Goal: Task Accomplishment & Management: Complete application form

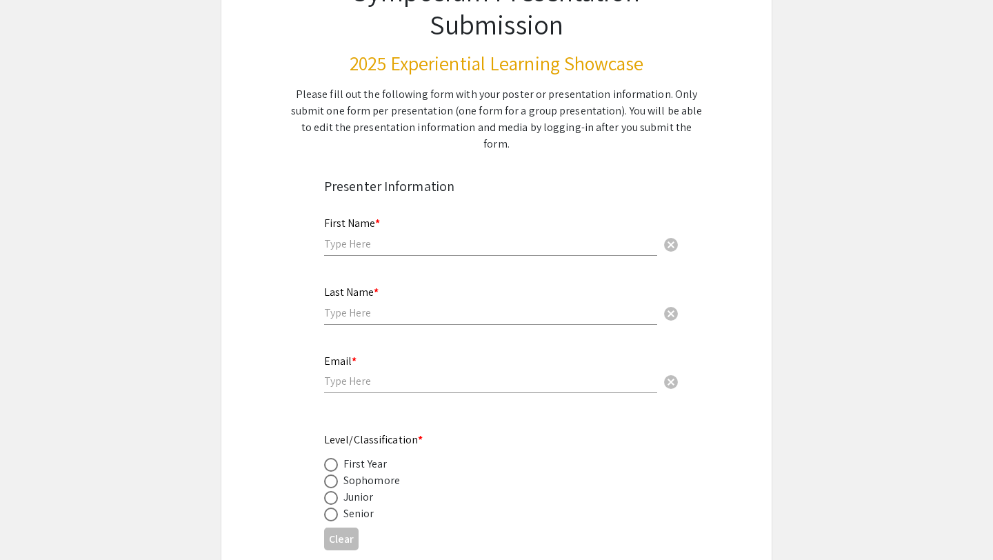
scroll to position [140, 0]
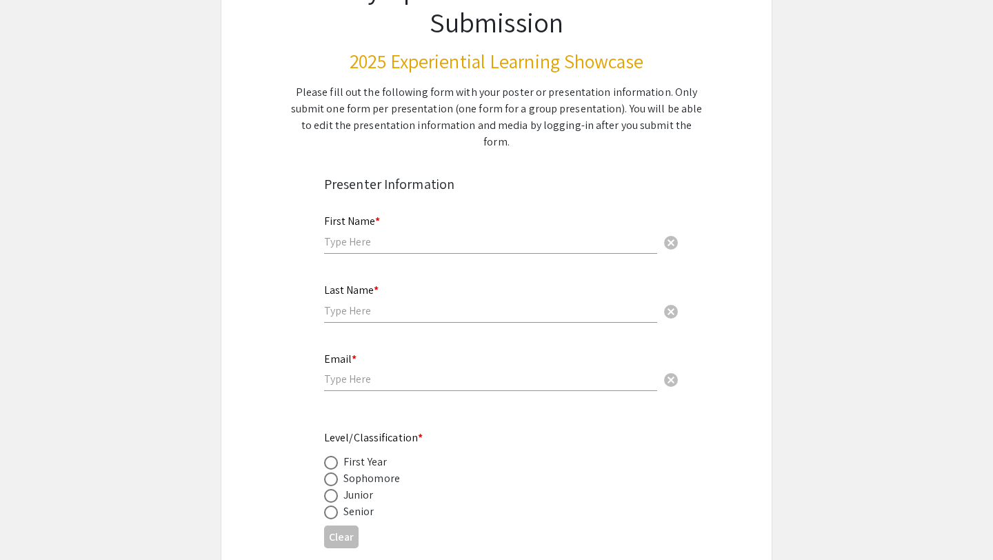
click at [419, 201] on div "First Name * cancel" at bounding box center [490, 227] width 333 height 52
type input "z"
type input "[PERSON_NAME]"
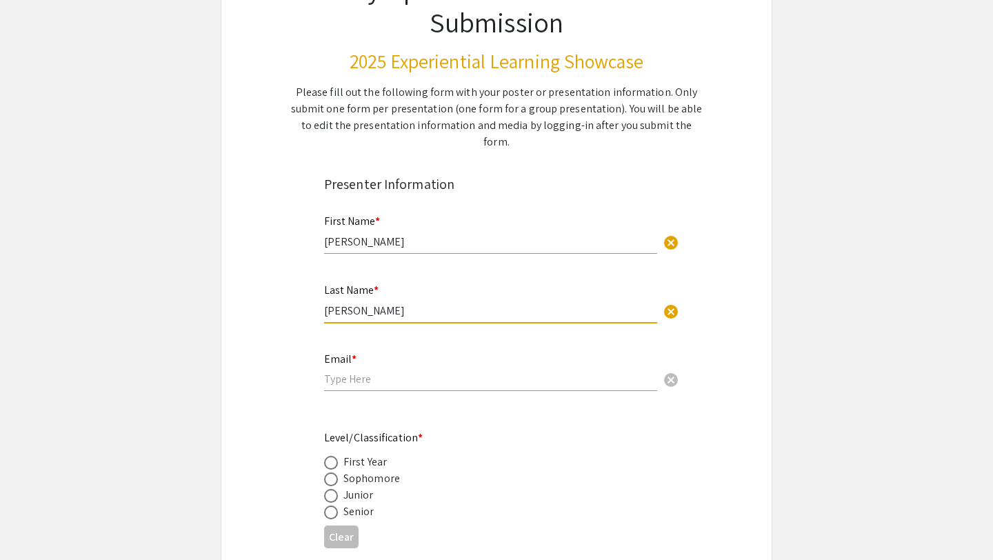
type input "[PERSON_NAME]"
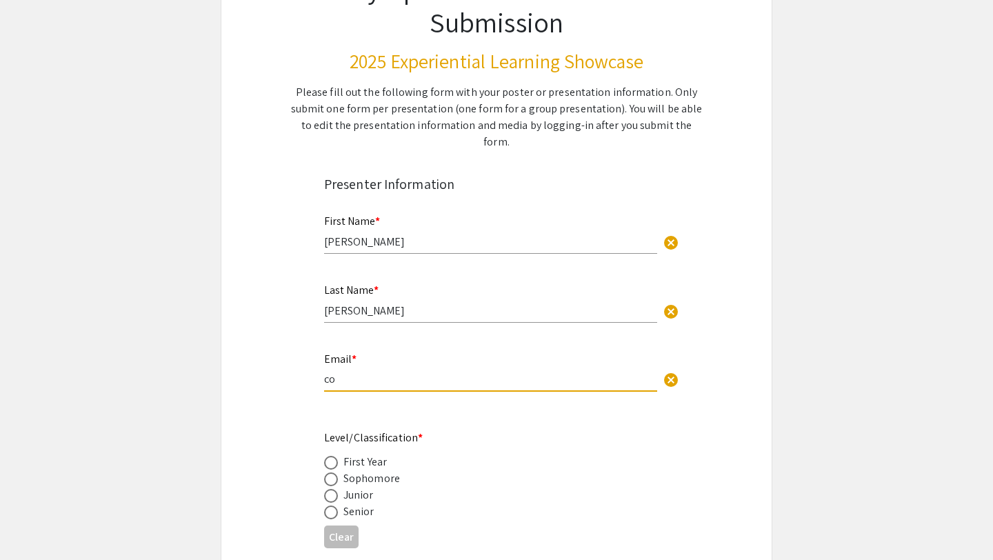
type input "c"
type input "[EMAIL_ADDRESS][DOMAIN_NAME]"
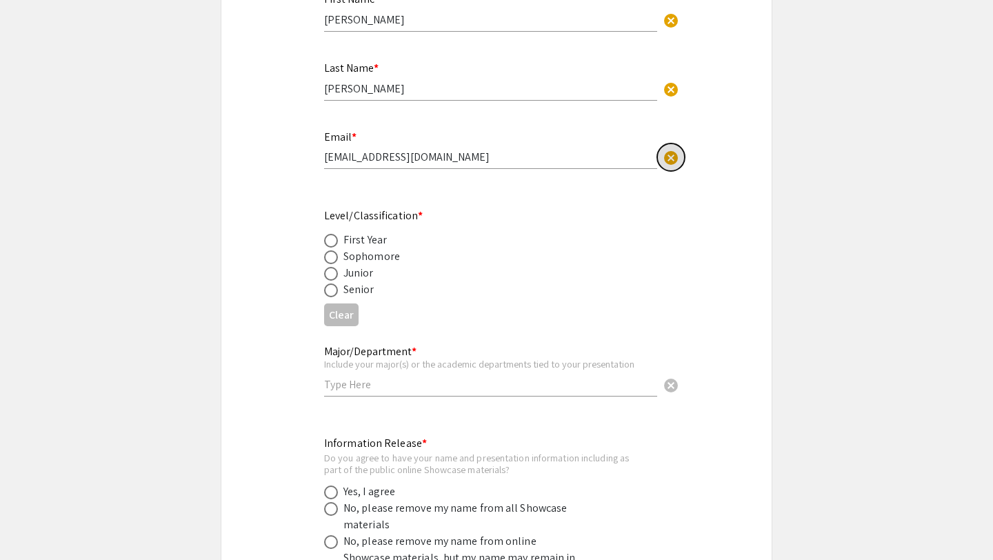
scroll to position [428, 0]
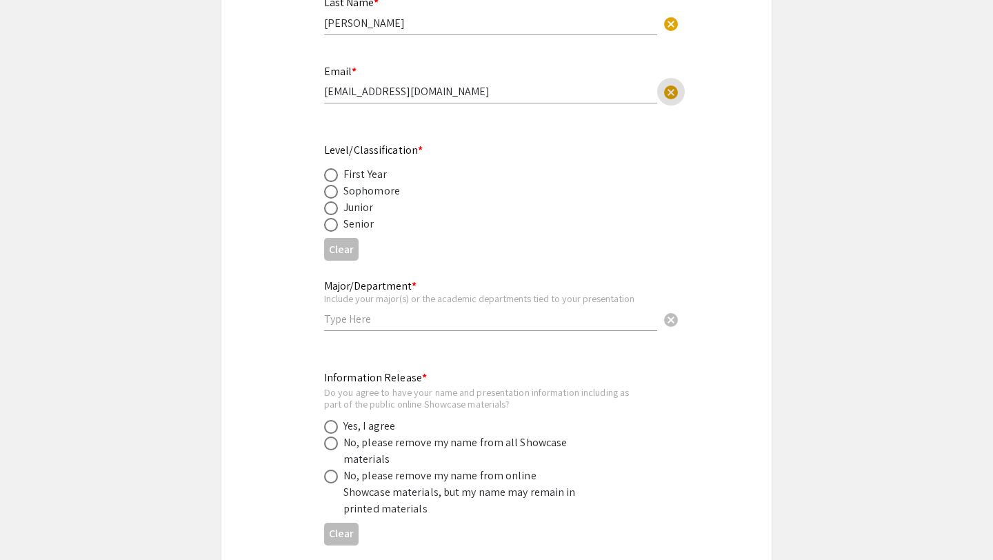
click at [329, 218] on span at bounding box center [331, 225] width 14 height 14
click at [329, 218] on input "radio" at bounding box center [331, 225] width 14 height 14
radio input "true"
click at [353, 312] on input "text" at bounding box center [490, 319] width 333 height 14
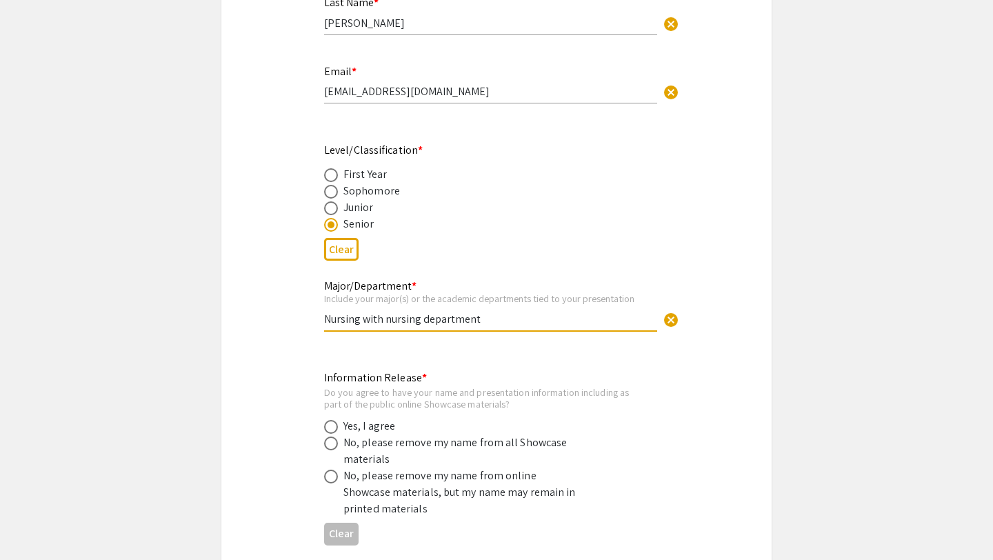
type input "Nursing with nursing department"
click at [334, 420] on span at bounding box center [331, 427] width 14 height 14
click at [334, 420] on input "radio" at bounding box center [331, 427] width 14 height 14
radio input "true"
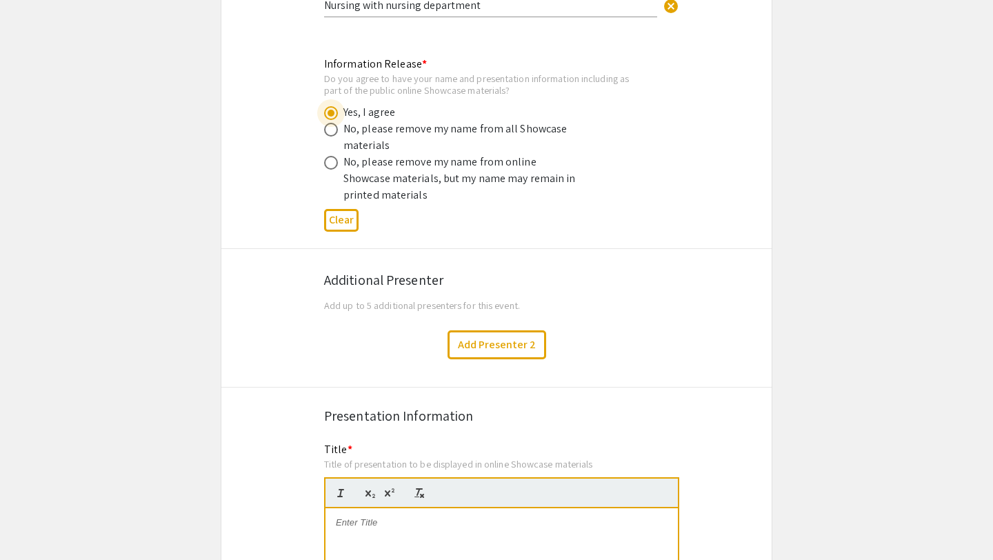
scroll to position [1107, 0]
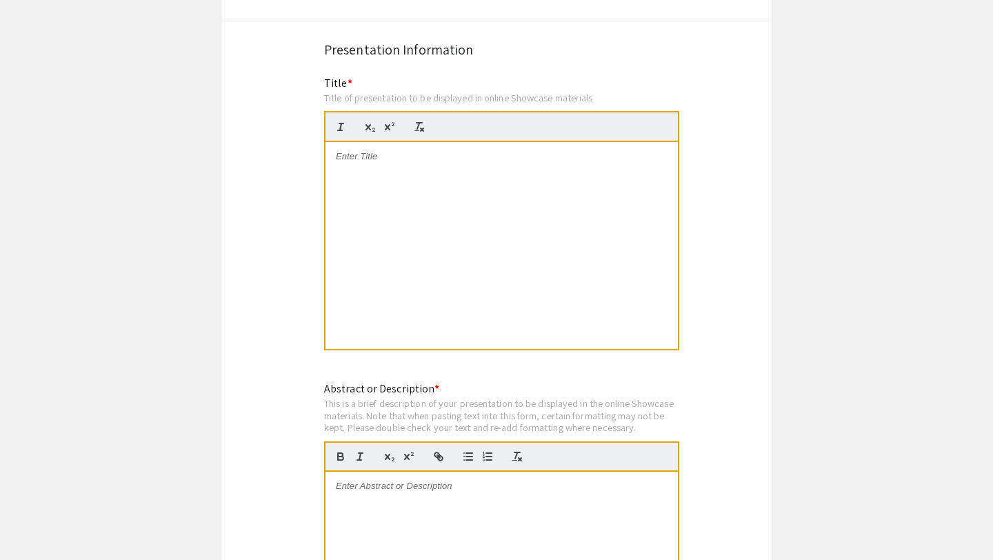
click at [349, 219] on div at bounding box center [501, 245] width 352 height 207
